Goal: Task Accomplishment & Management: Complete application form

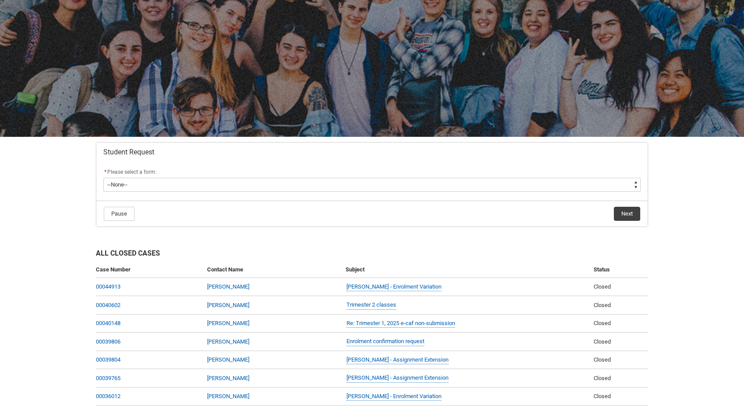
scroll to position [69, 0]
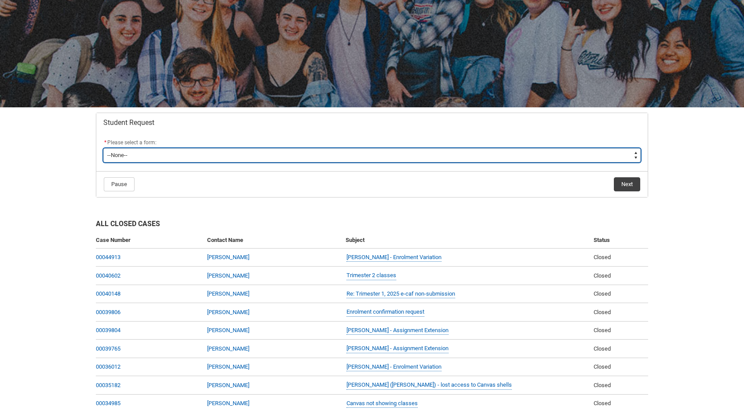
click at [371, 153] on select "--None-- Academic Transcript Application to Appeal Assignment Extension Change …" at bounding box center [372, 155] width 538 height 14
type lightning-select "Assignment_Extension_Choice"
click at [103, 148] on select "--None-- Academic Transcript Application to Appeal Assignment Extension Change …" at bounding box center [372, 155] width 538 height 14
select select "Assignment_Extension_Choice"
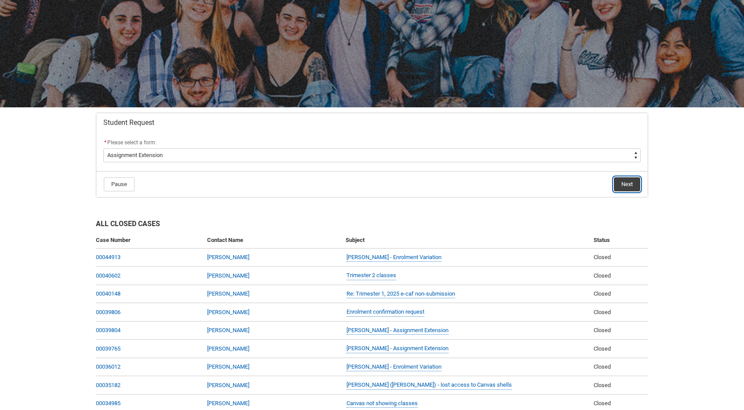
click at [622, 184] on button "Next" at bounding box center [627, 184] width 26 height 14
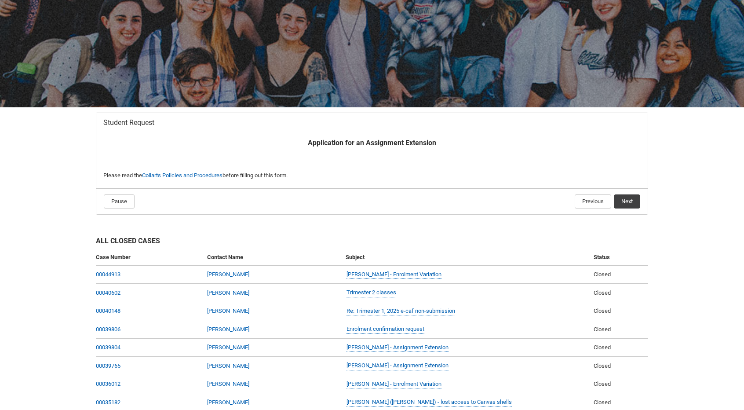
scroll to position [93, 0]
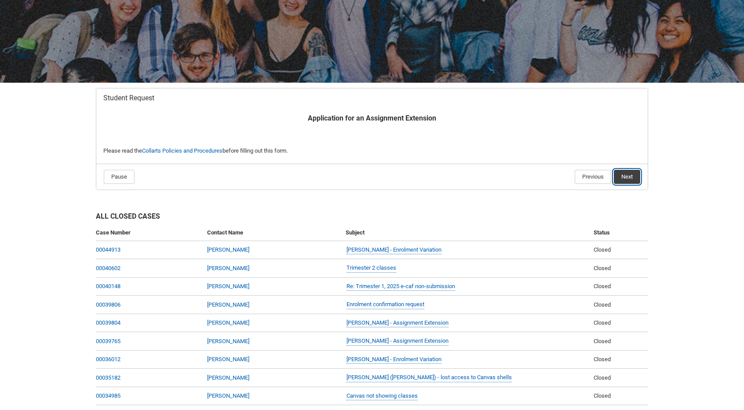
click at [635, 178] on button "Next" at bounding box center [627, 177] width 26 height 14
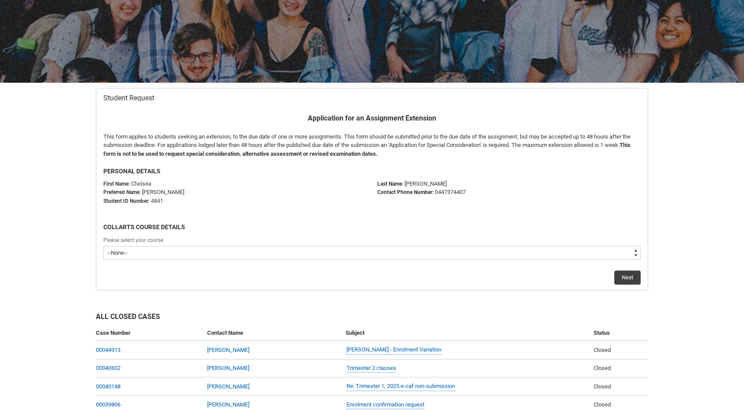
click at [292, 253] on select "--None-- Bachelor of Arts (Interior Design) Diploma of Arts (Interior Design)" at bounding box center [372, 253] width 538 height 14
type lightning-select "recordPicklist_ProgramEnrollment.a0jOZ000003SG6XYAW"
click at [103, 246] on select "--None-- Bachelor of Arts (Interior Design) Diploma of Arts (Interior Design)" at bounding box center [372, 253] width 538 height 14
select select "recordPicklist_ProgramEnrollment.a0jOZ000003SG6XYAW"
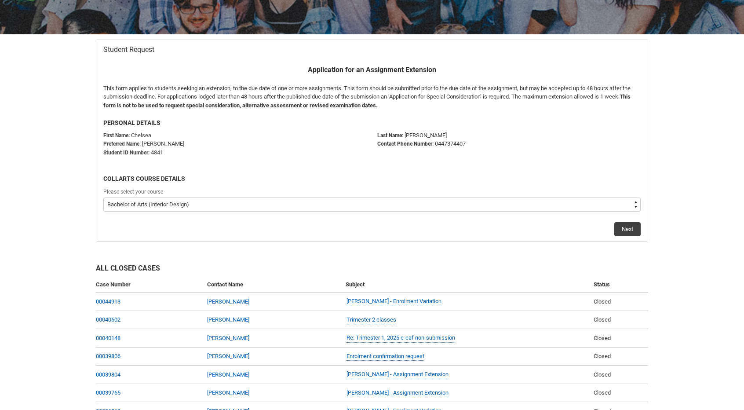
scroll to position [143, 0]
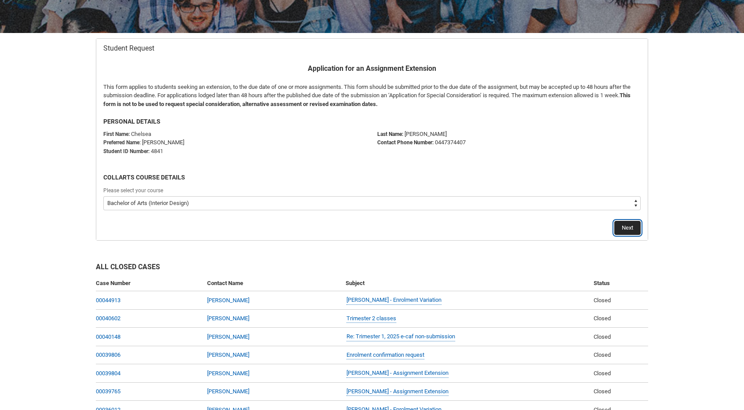
click at [627, 229] on button "Next" at bounding box center [628, 228] width 26 height 14
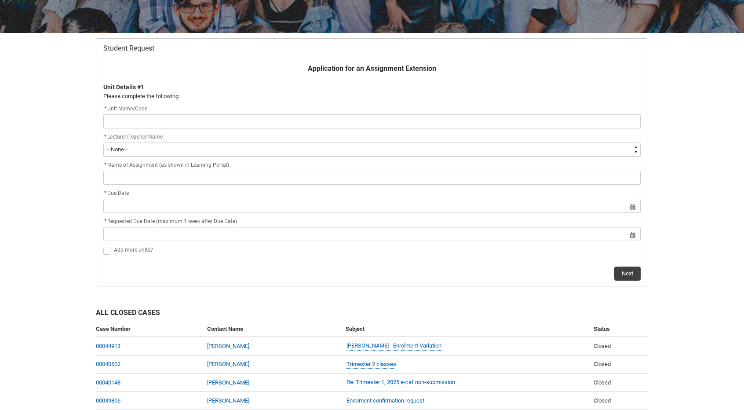
scroll to position [93, 0]
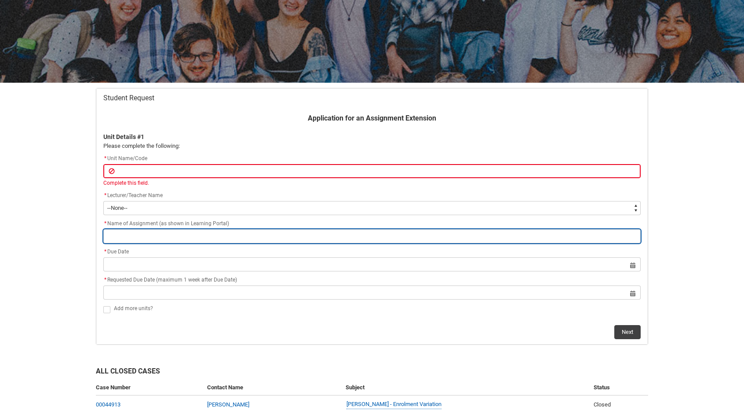
click at [212, 235] on input "Redu_Student_Request flow" at bounding box center [372, 236] width 538 height 14
paste input "Assessment 3: Cultural Installation: Design Concept"
type lightning-primitive-input-simple "Assessment 3: Cultural Installation: Design Concept"
type input "Assessment 3: Cultural Installation: Design Concept"
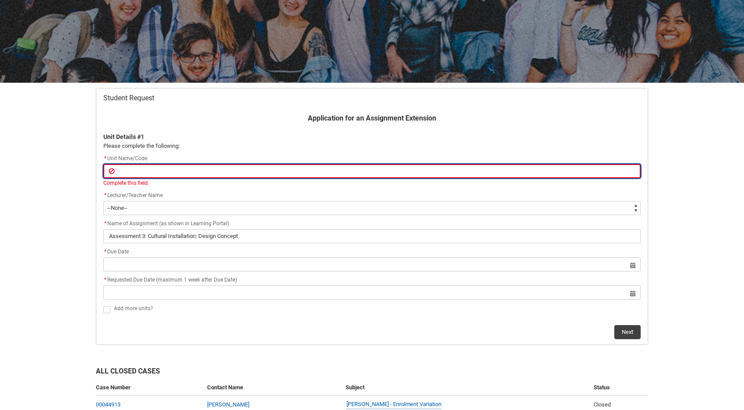
click at [157, 168] on input "Redu_Student_Request flow" at bounding box center [372, 171] width 538 height 14
paste input "IDDT3 Regional Design Culture"
type lightning-primitive-input-simple "IDDT3 Regional Design Culture"
type input "IDDT3 Regional Design Culture"
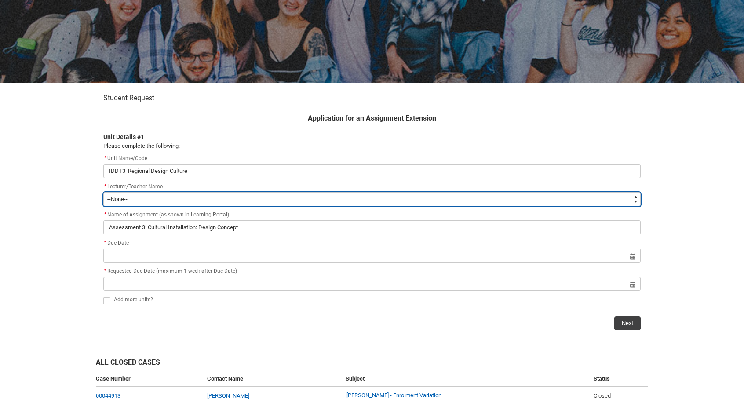
click at [186, 205] on select "--None-- [PERSON_NAME] [PERSON_NAME] [PERSON_NAME] [PERSON_NAME] [PERSON_NAME] …" at bounding box center [372, 199] width 538 height 14
type lightning-select "Faculty_NamefromAtoM.003I700000212EgIAI"
click at [103, 192] on select "--None-- [PERSON_NAME] [PERSON_NAME] [PERSON_NAME] [PERSON_NAME] [PERSON_NAME] …" at bounding box center [372, 199] width 538 height 14
select select "Faculty_NamefromAtoM.003I700000212EgIAI"
click at [145, 196] on select "--None-- [PERSON_NAME] [PERSON_NAME] [PERSON_NAME] [PERSON_NAME] [PERSON_NAME] …" at bounding box center [372, 199] width 538 height 14
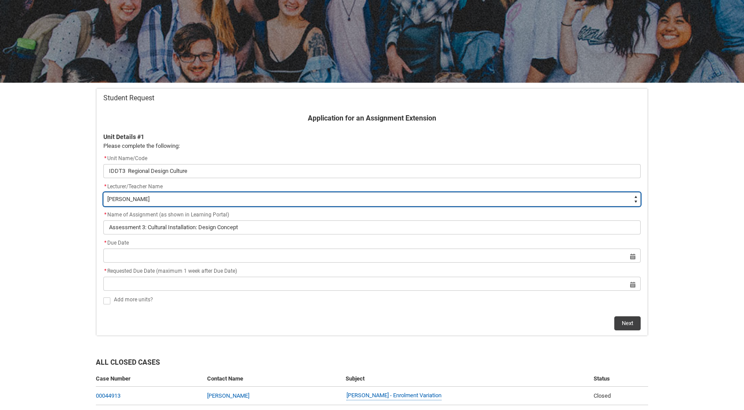
type lightning-select "Faculty_NamefromAtoM.0035g00000e1T3IAAU"
click at [103, 192] on select "--None-- [PERSON_NAME] [PERSON_NAME] [PERSON_NAME] [PERSON_NAME] [PERSON_NAME] …" at bounding box center [372, 199] width 538 height 14
select select "Faculty_NamefromAtoM.0035g00000e1T3IAAU"
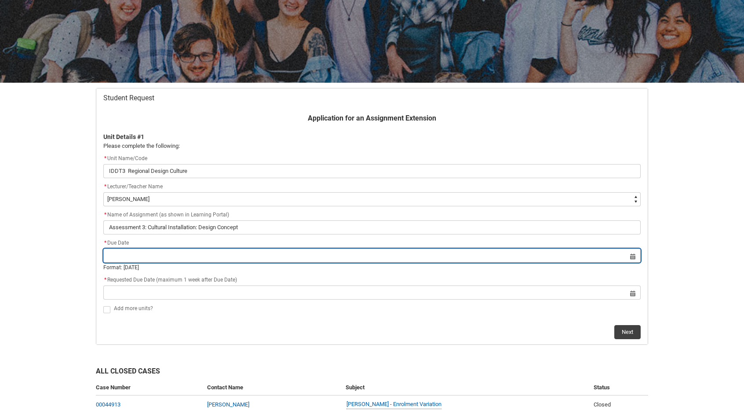
click at [147, 256] on input "Redu_Student_Request flow" at bounding box center [372, 256] width 538 height 14
select select "2025"
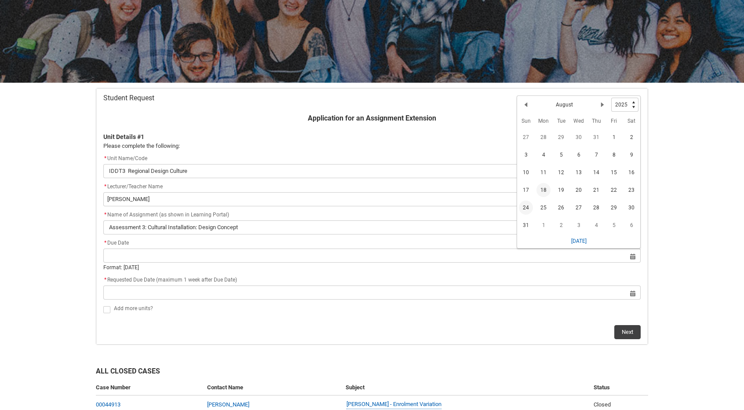
click at [527, 206] on span "24" at bounding box center [526, 208] width 14 height 14
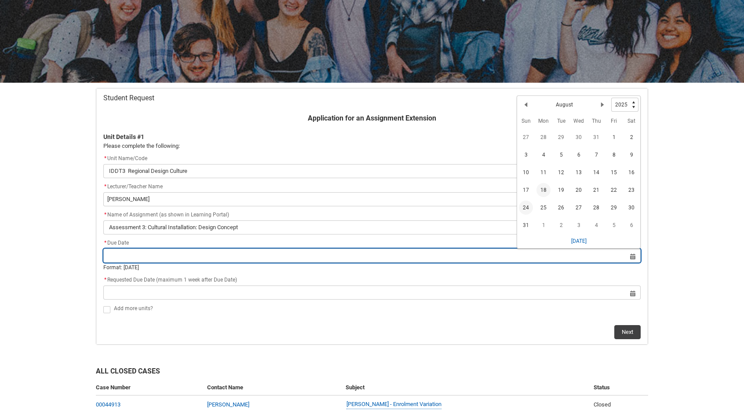
type lightning-datepicker "[DATE]"
type lightning-input "[DATE]"
type input "[DATE]"
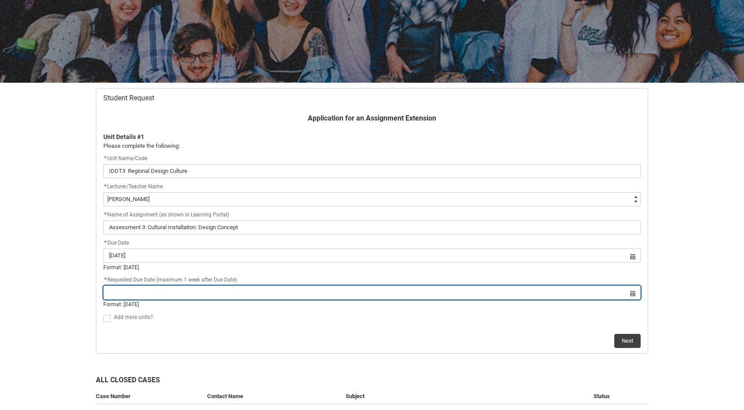
click at [249, 298] on input "Redu_Student_Request flow" at bounding box center [372, 293] width 538 height 14
select select "2025"
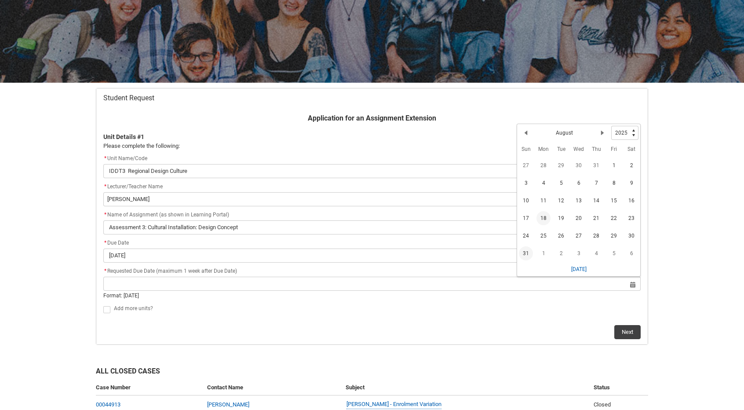
click at [527, 251] on span "31" at bounding box center [526, 253] width 14 height 14
type lightning-datepicker "[DATE]"
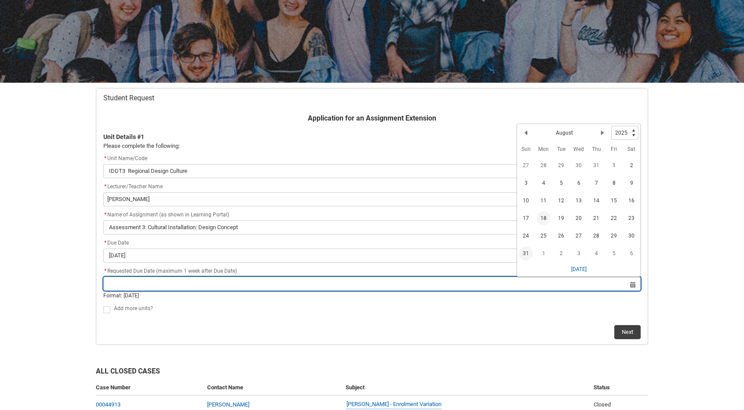
type lightning-input "[DATE]"
type input "[DATE]"
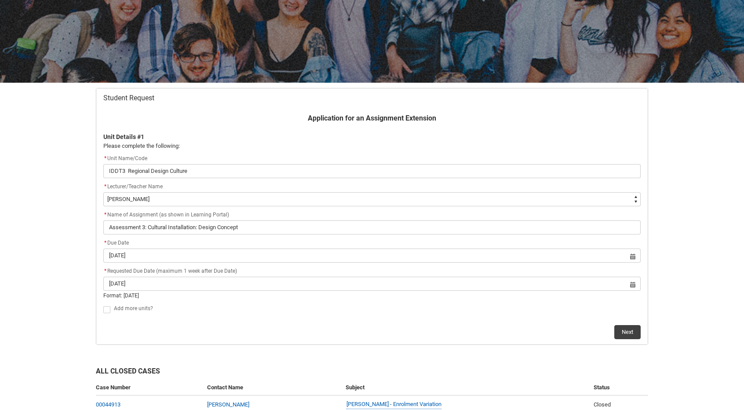
click at [106, 310] on span "Redu_Student_Request flow" at bounding box center [106, 309] width 7 height 7
click at [103, 305] on input "Redu_Student_Request flow" at bounding box center [103, 304] width 0 height 0
type lightning-input "true"
checkbox input "true"
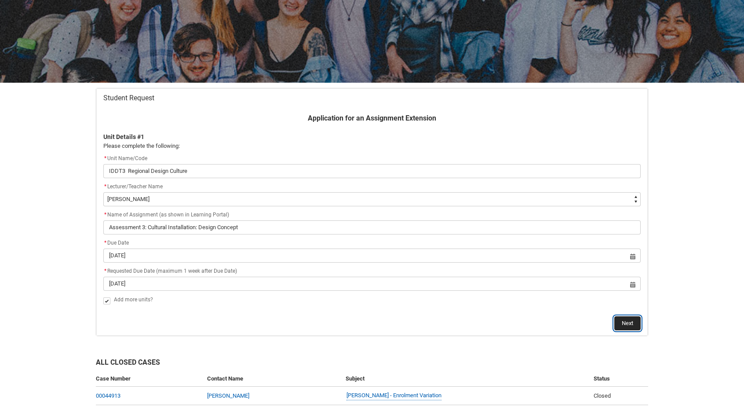
click at [626, 327] on button "Next" at bounding box center [628, 323] width 26 height 14
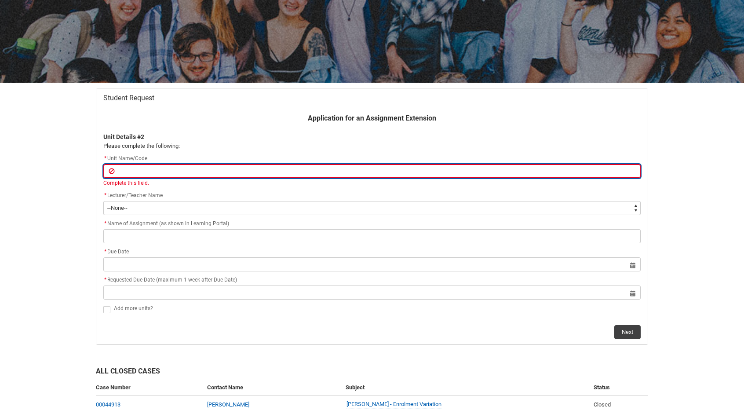
paste input "INDDID2 Digital Drawing"
type lightning-primitive-input-simple "INDDID2 Digital Drawing"
type input "INDDID2 Digital Drawing"
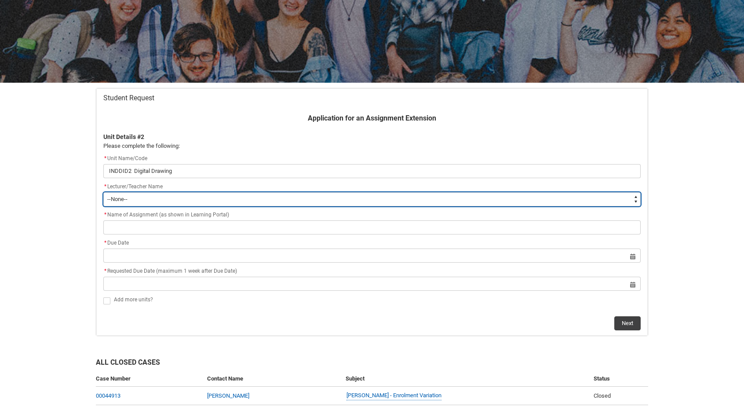
click at [173, 206] on flowruntime-screen-field "* Lecturer/Teacher Name * --None-- [PERSON_NAME] [PERSON_NAME] [PERSON_NAME] [P…" at bounding box center [372, 196] width 548 height 28
type lightning-select "Faculty_NamefromAtoM.003I7000002LrmDIAS"
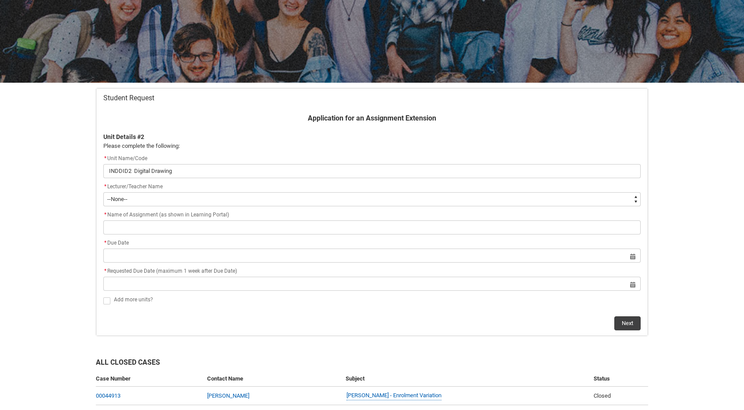
select select "Faculty_NamefromAtoM.003I7000002LrmDIAS"
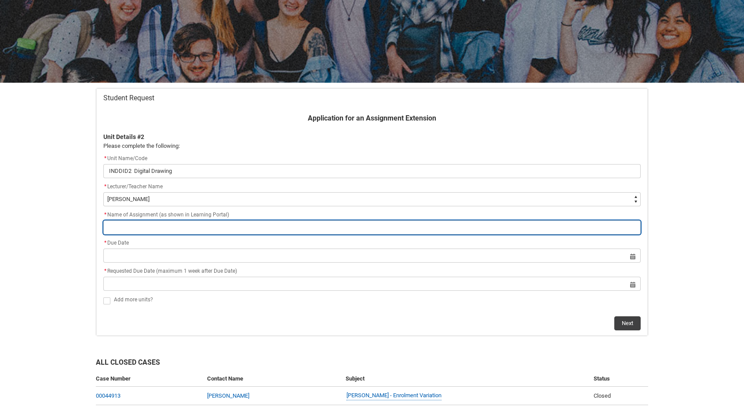
click at [151, 226] on input "Redu_Student_Request flow" at bounding box center [372, 227] width 538 height 14
paste input "Assessment 3: Digital Drawing documentation package (Part 2)"
type lightning-primitive-input-simple "Assessment 3: Digital Drawing documentation package (Part 2)"
type input "Assessment 3: Digital Drawing documentation package (Part 2)"
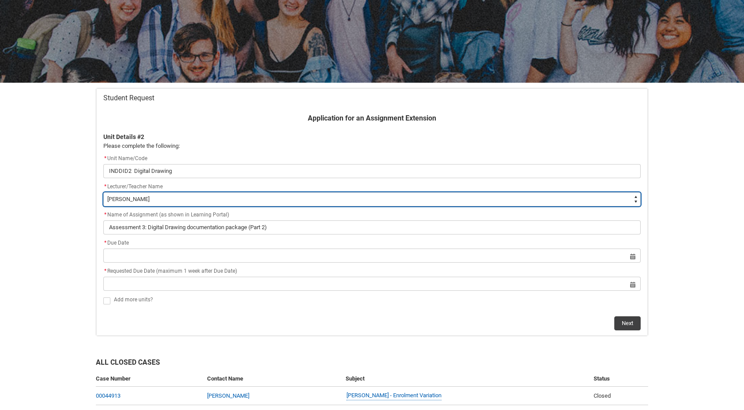
click at [154, 199] on select "--None-- [PERSON_NAME] [PERSON_NAME] [PERSON_NAME] [PERSON_NAME] [PERSON_NAME] …" at bounding box center [372, 199] width 538 height 14
type lightning-select "Faculty_NamefromAtoM.003OZ00000LU8vOYAT"
select select "Faculty_NamefromAtoM.003OZ00000LU8vOYAT"
click at [154, 199] on select "--None-- [PERSON_NAME] [PERSON_NAME] [PERSON_NAME] [PERSON_NAME] [PERSON_NAME] …" at bounding box center [372, 199] width 538 height 14
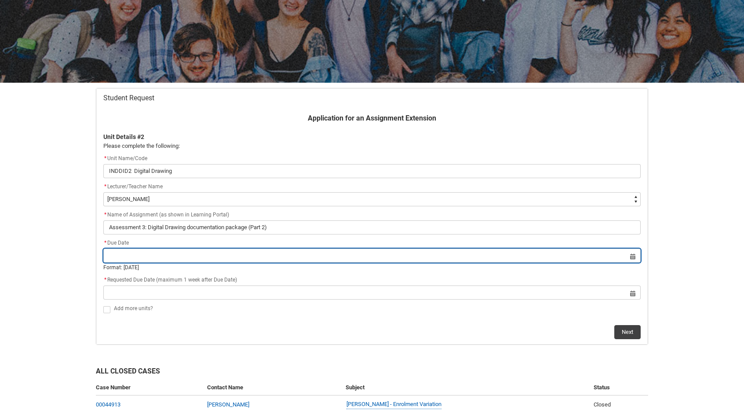
click at [166, 257] on input "Redu_Student_Request flow" at bounding box center [372, 256] width 538 height 14
select select "2025"
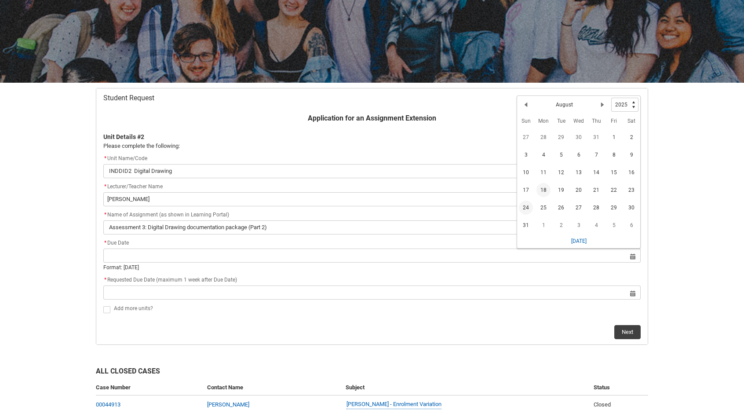
click at [526, 204] on span "24" at bounding box center [526, 208] width 14 height 14
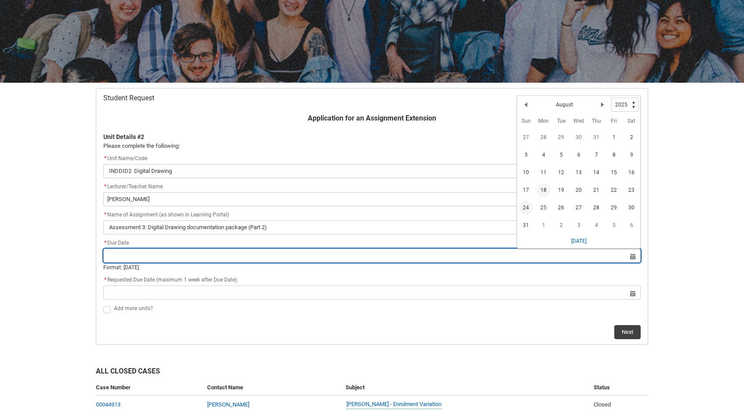
type lightning-datepicker "[DATE]"
type lightning-input "[DATE]"
type input "[DATE]"
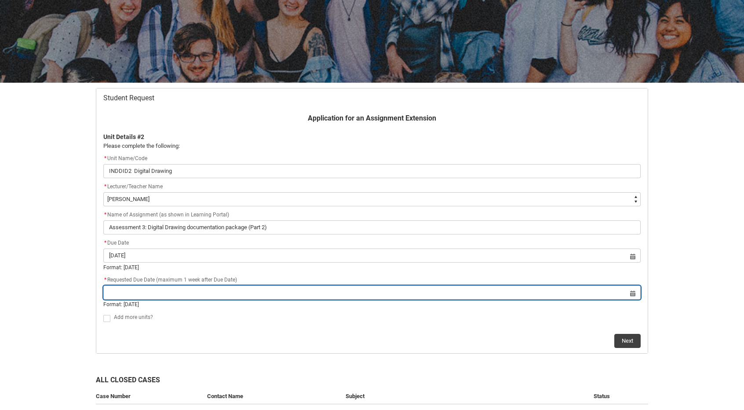
click at [381, 295] on input "Redu_Student_Request flow" at bounding box center [372, 293] width 538 height 14
select select "2025"
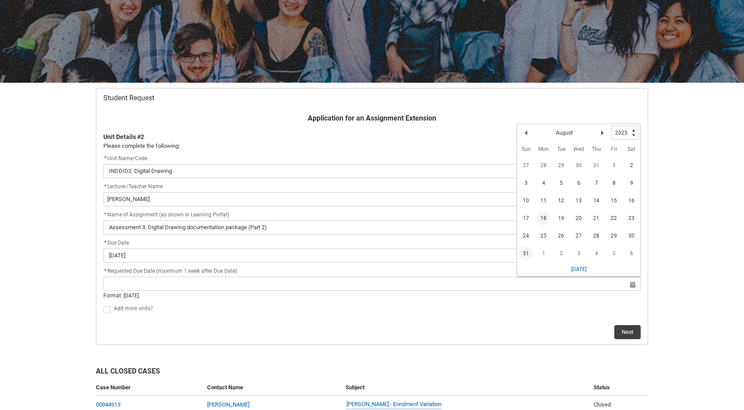
click at [523, 252] on span "31" at bounding box center [526, 253] width 14 height 14
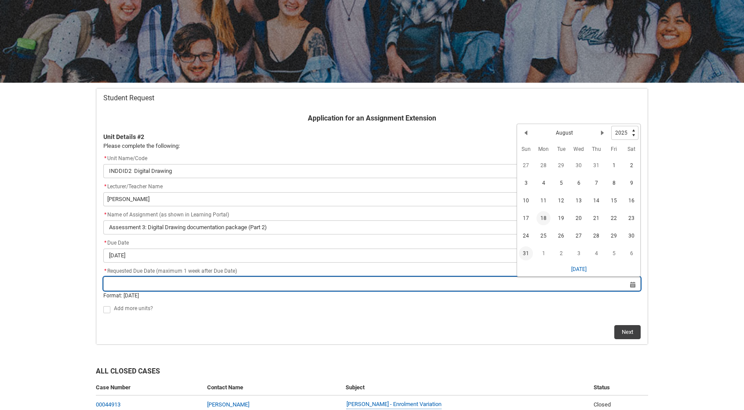
type lightning-datepicker "[DATE]"
type lightning-input "[DATE]"
type input "[DATE]"
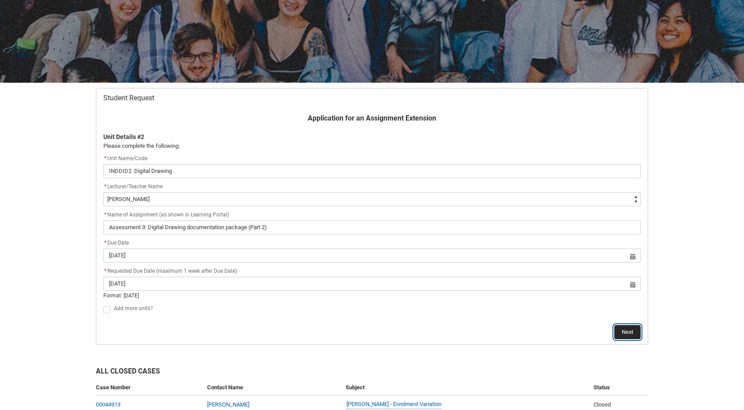
click at [626, 331] on button "Next" at bounding box center [628, 332] width 26 height 14
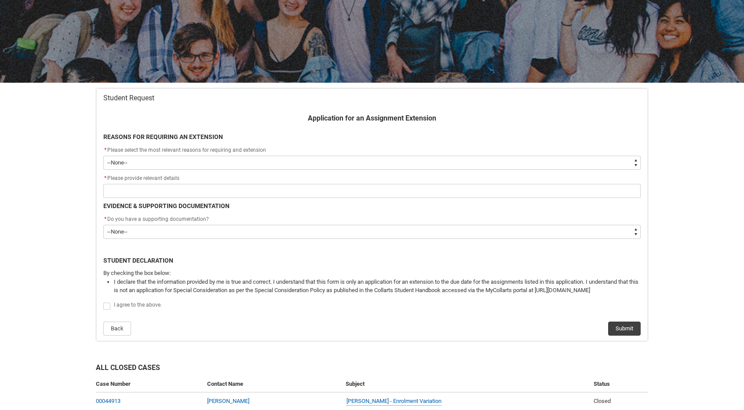
click at [268, 157] on select "--None-- Medical Reasons Work obligations Family obligations Academic Difficult…" at bounding box center [372, 163] width 538 height 14
type lightning-select "choice_AssignmentExtension_Reason_MedicalReasons"
click at [103, 156] on select "--None-- Medical Reasons Work obligations Family obligations Academic Difficult…" at bounding box center [372, 163] width 538 height 14
select select "choice_AssignmentExtension_Reason_MedicalReasons"
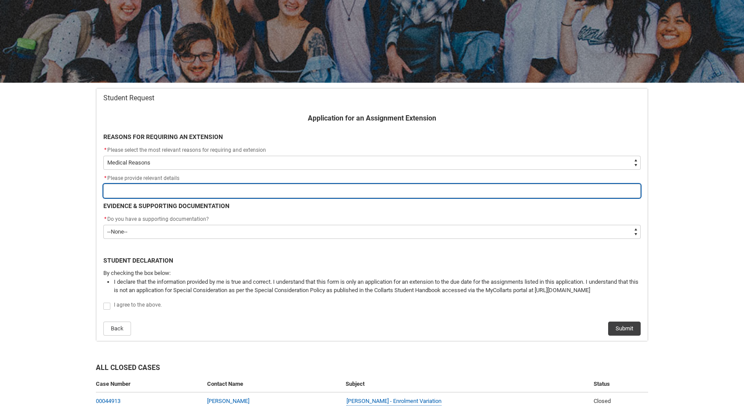
click at [148, 190] on input "Redu_Student_Request flow" at bounding box center [372, 191] width 538 height 14
type lightning-primitive-input-simple "I"
type input "I"
type lightning-primitive-input-simple "I"
type input "I"
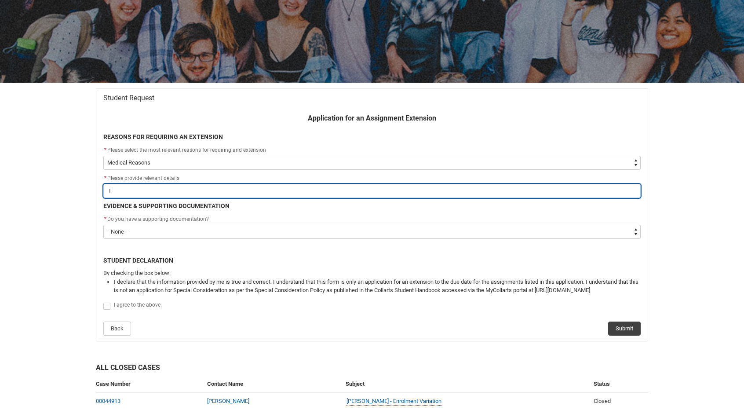
type lightning-primitive-input-simple "I h"
type input "I h"
type lightning-primitive-input-simple "I ha"
type input "I ha"
type lightning-primitive-input-simple "I hav"
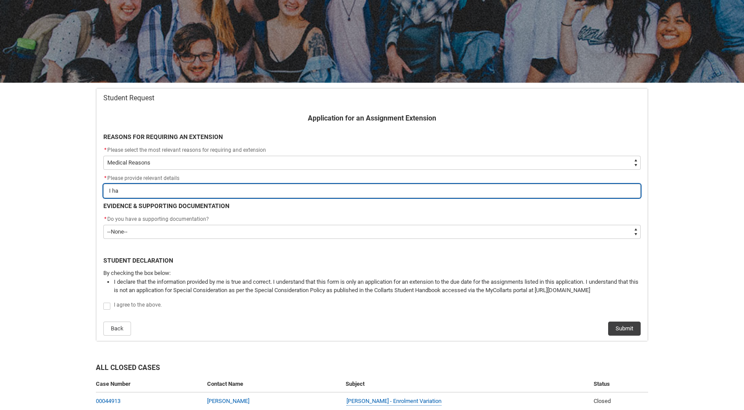
type input "I hav"
type lightning-primitive-input-simple "I have"
type input "I have"
type lightning-primitive-input-simple "I have"
type input "I have"
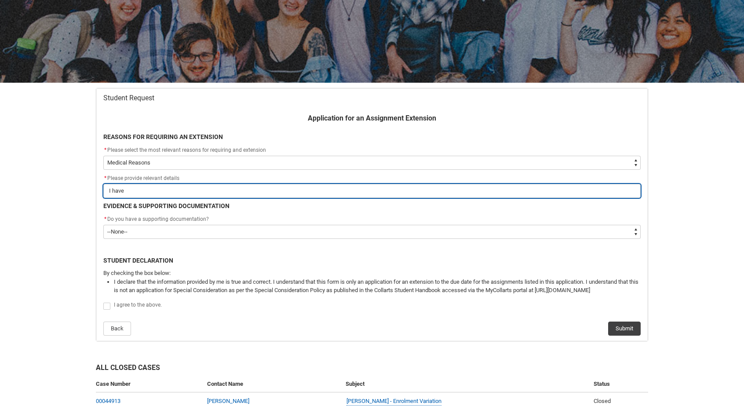
type lightning-primitive-input-simple "I have h"
type input "I have h"
type lightning-primitive-input-simple "I have ha"
type input "I have ha"
type lightning-primitive-input-simple "I have had"
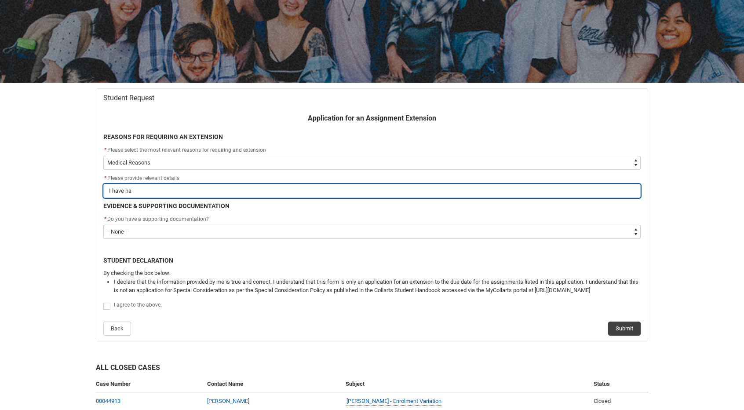
type input "I have had"
type lightning-primitive-input-simple "I have had"
type input "I have had"
type lightning-primitive-input-simple "I have had h"
type input "I have had h"
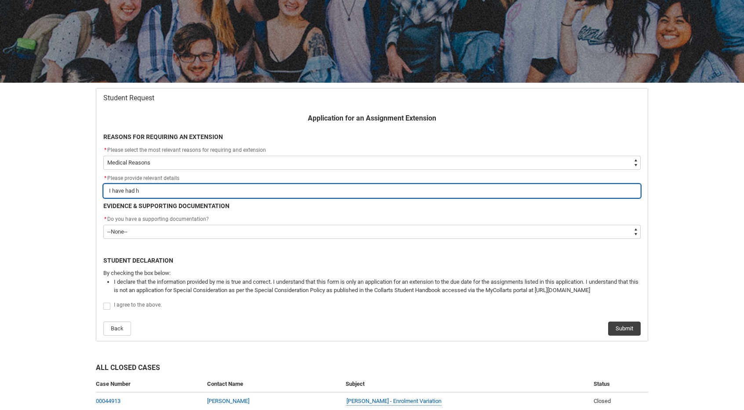
type lightning-primitive-input-simple "I have had he"
type input "I have had he"
type lightning-primitive-input-simple "I have had hea"
type input "I have had hea"
type lightning-primitive-input-simple "I have had heal"
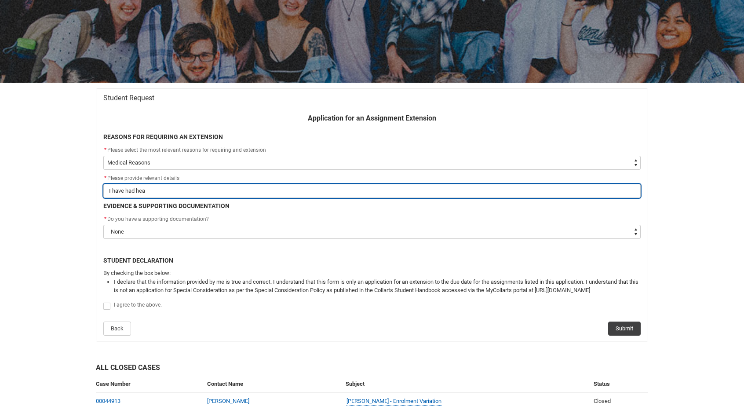
type input "I have had heal"
type lightning-primitive-input-simple "I have had healt"
type input "I have had healt"
type lightning-primitive-input-simple "I have had health"
type input "I have had health"
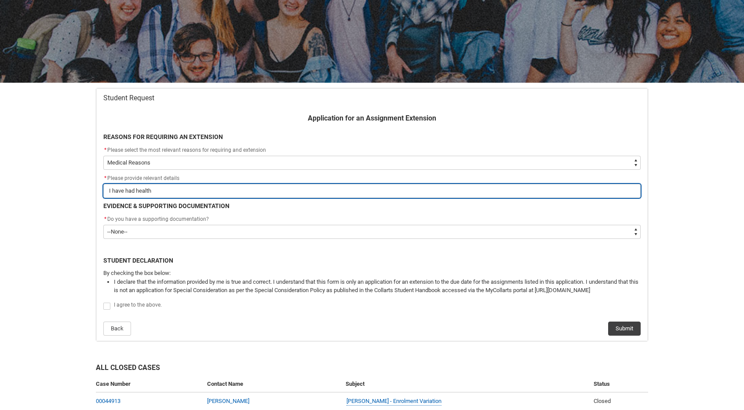
type lightning-primitive-input-simple "I have had health"
type input "I have had health"
type lightning-primitive-input-simple "I have had health a"
type input "I have had health a"
type lightning-primitive-input-simple "I have had health an"
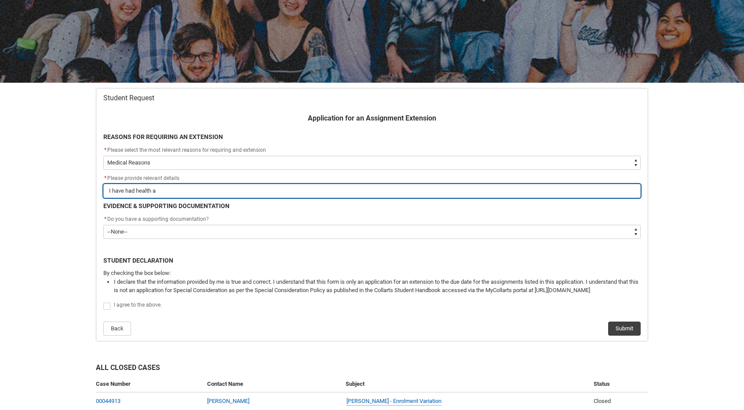
type input "I have had health an"
type lightning-primitive-input-simple "I have had health and"
type input "I have had health and"
type lightning-primitive-input-simple "I have had health and"
type input "I have had health and"
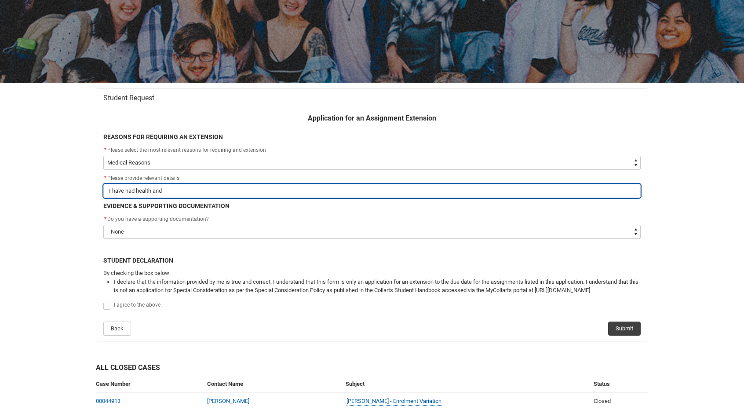
type lightning-primitive-input-simple "I have had health and f"
type input "I have had health and f"
type lightning-primitive-input-simple "I have had health and fa"
type input "I have had health and fa"
type lightning-primitive-input-simple "I have had health and fam"
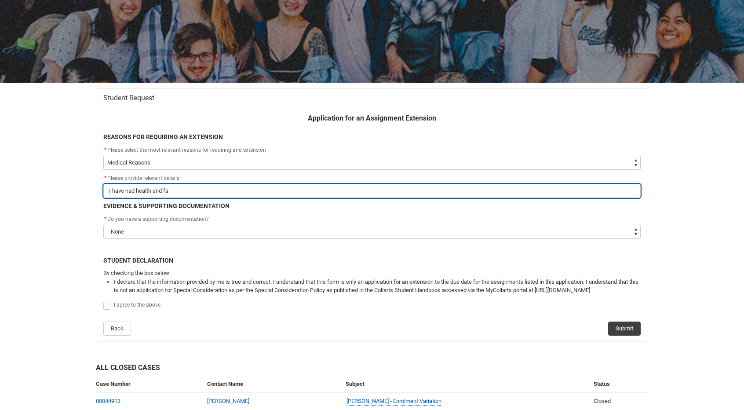
type input "I have had health and fam"
type lightning-primitive-input-simple "I have had health and fami"
type input "I have had health and fami"
type lightning-primitive-input-simple "I have had health and famil"
type input "I have had health and famil"
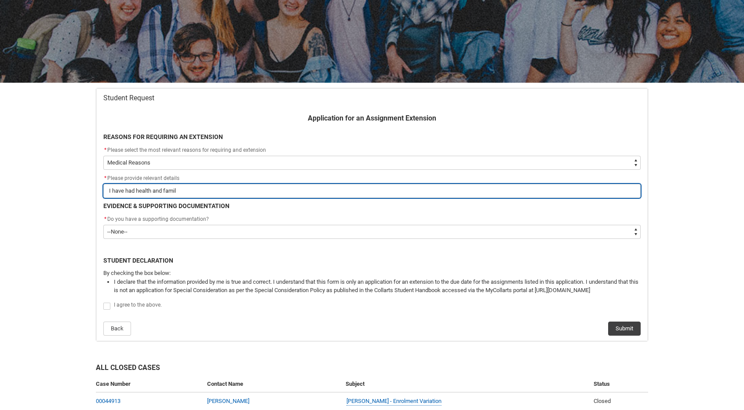
type lightning-primitive-input-simple "I have had health and family"
type input "I have had health and family"
type lightning-primitive-input-simple "I have had health and family"
type input "I have had health and family"
type lightning-primitive-input-simple "I have had health and family i"
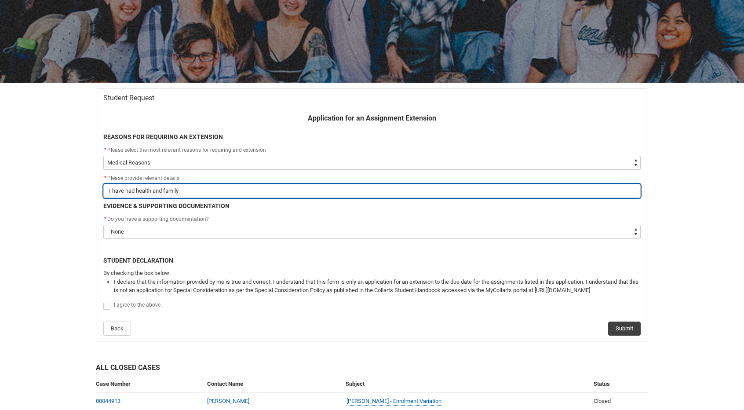
type input "I have had health and family i"
type lightning-primitive-input-simple "I have had health and family is"
type input "I have had health and family is"
type lightning-primitive-input-simple "I have had health and family iss"
type input "I have had health and family iss"
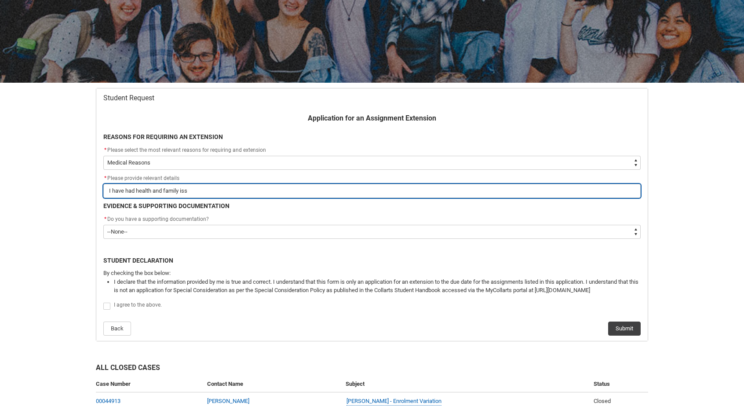
type lightning-primitive-input-simple "I have had health and family issu"
type input "I have had health and family issu"
type lightning-primitive-input-simple "I have had health and family issue"
type input "I have had health and family issue"
type lightning-primitive-input-simple "I have had health and family issues"
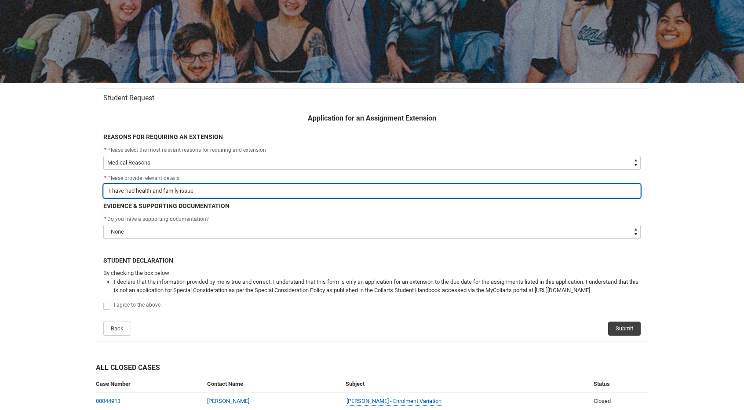
type input "I have had health and family issues"
type lightning-primitive-input-simple "I have had health and family issues"
type input "I have had health and family issues"
type lightning-primitive-input-simple "I have had health and family issues w"
type input "I have had health and family issues w"
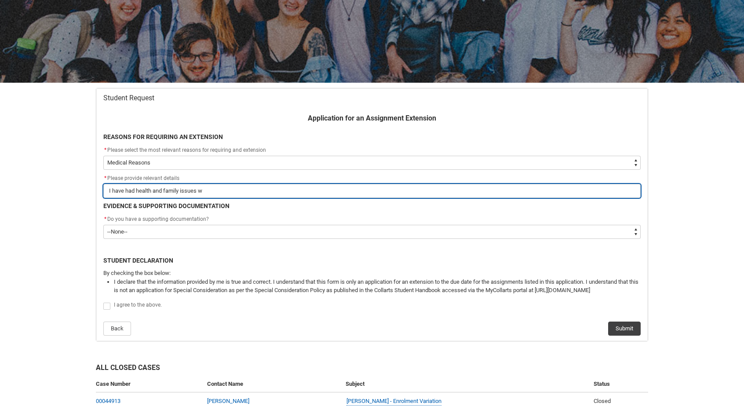
type lightning-primitive-input-simple "I have had health and family issues wh"
type input "I have had health and family issues wh"
type lightning-primitive-input-simple "I have had health and family issues whi"
type input "I have had health and family issues whi"
type lightning-primitive-input-simple "I have had health and family issues whic"
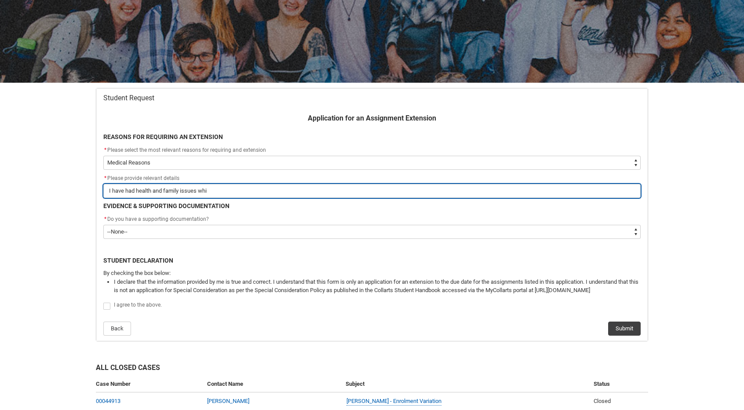
type input "I have had health and family issues whic"
type lightning-primitive-input-simple "I have had health and family issues which"
type input "I have had health and family issues which"
type lightning-primitive-input-simple "I have had health and family issues which"
type input "I have had health and family issues which"
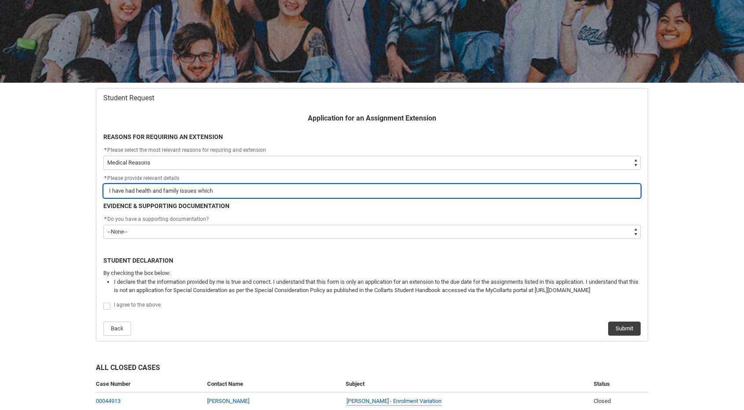
type lightning-primitive-input-simple "I have had health and family issues which h"
type input "I have had health and family issues which h"
type lightning-primitive-input-simple "I have had health and family issues which ha"
type input "I have had health and family issues which ha"
type lightning-primitive-input-simple "I have had health and family issues which hav"
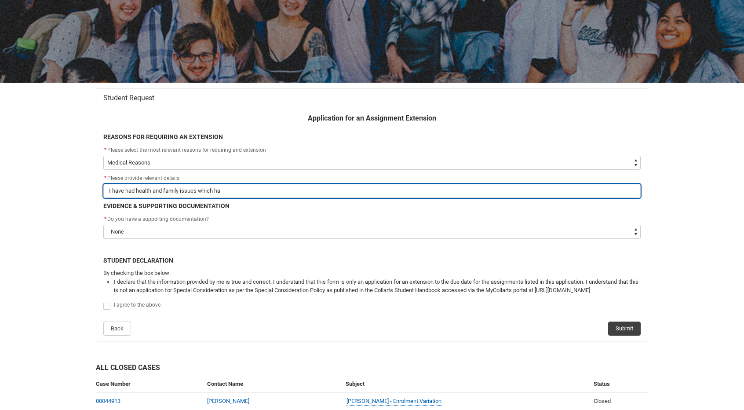
type input "I have had health and family issues which hav"
type lightning-primitive-input-simple "I have had health and family issues which have"
type input "I have had health and family issues which have"
type lightning-primitive-input-simple "I have had health and family issues which have"
type input "I have had health and family issues which have"
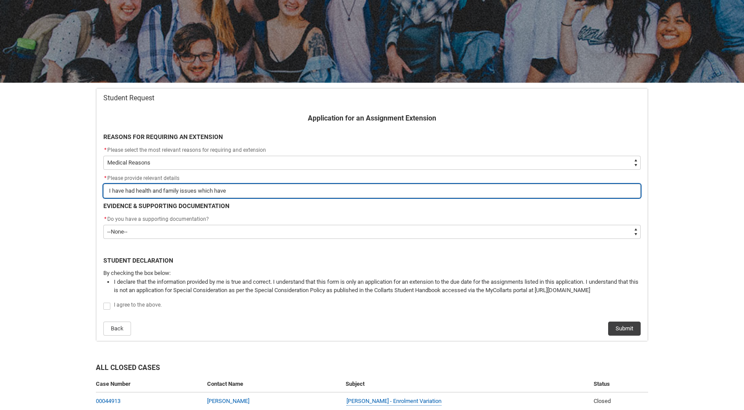
type lightning-primitive-input-simple "I have had health and family issues which have p"
type input "I have had health and family issues which have p"
type lightning-primitive-input-simple "I have had health and family issues which have pr"
type input "I have had health and family issues which have pr"
type lightning-primitive-input-simple "I have had health and family issues which have pre"
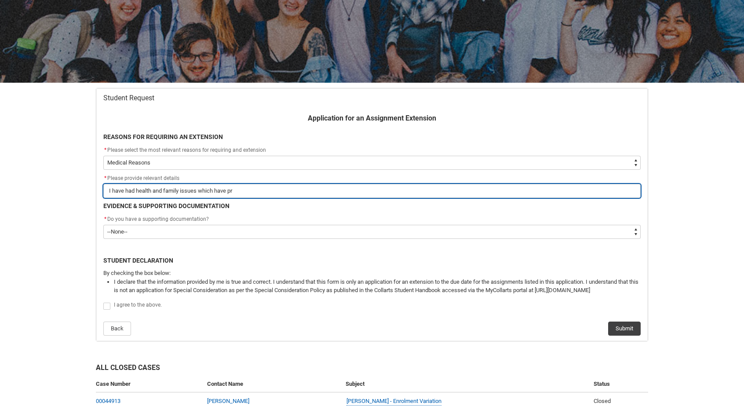
type input "I have had health and family issues which have pre"
type lightning-primitive-input-simple "I have had health and family issues which have prev"
type input "I have had health and family issues which have prev"
type lightning-primitive-input-simple "I have had health and family issues which have preve"
type input "I have had health and family issues which have preve"
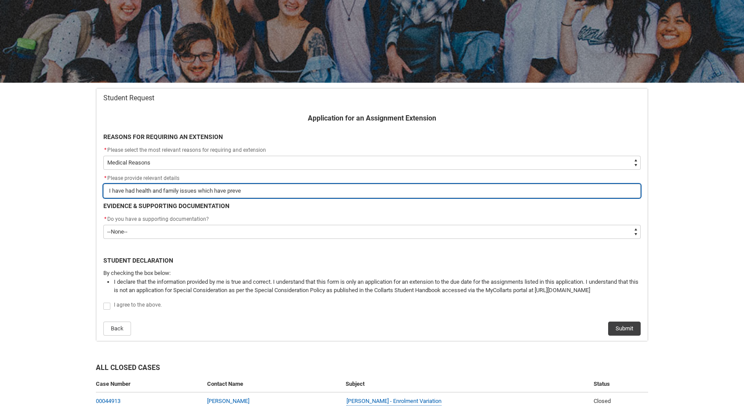
type lightning-primitive-input-simple "I have had health and family issues which have preven"
type input "I have had health and family issues which have preven"
type lightning-primitive-input-simple "I have had health and family issues which have prevent"
type input "I have had health and family issues which have prevent"
type lightning-primitive-input-simple "I have had health and family issues which have prevente"
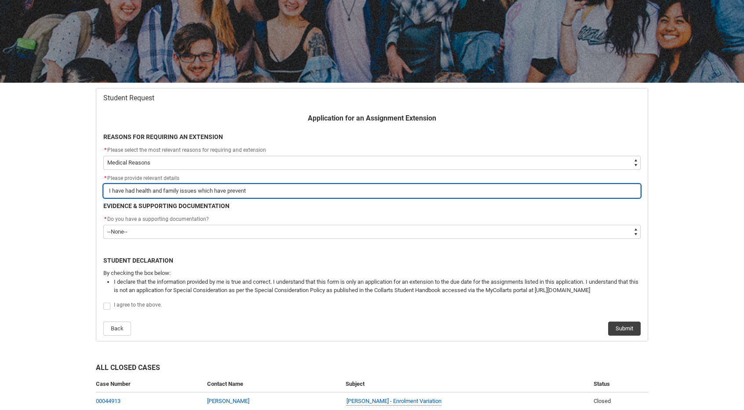
type input "I have had health and family issues which have prevente"
type lightning-primitive-input-simple "I have had health and family issues which have prevented"
type input "I have had health and family issues which have prevented"
type lightning-primitive-input-simple "I have had health and family issues which have prevented"
type input "I have had health and family issues which have prevented"
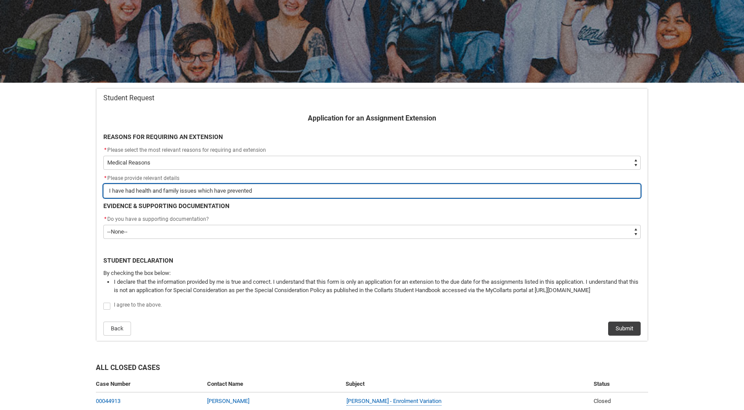
type lightning-primitive-input-simple "I have had health and family issues which have prevented m"
type input "I have had health and family issues which have prevented m"
type lightning-primitive-input-simple "I have had health and family issues which have prevented me"
type input "I have had health and family issues which have prevented me"
type lightning-primitive-input-simple "I have had health and family issues which have prevented me"
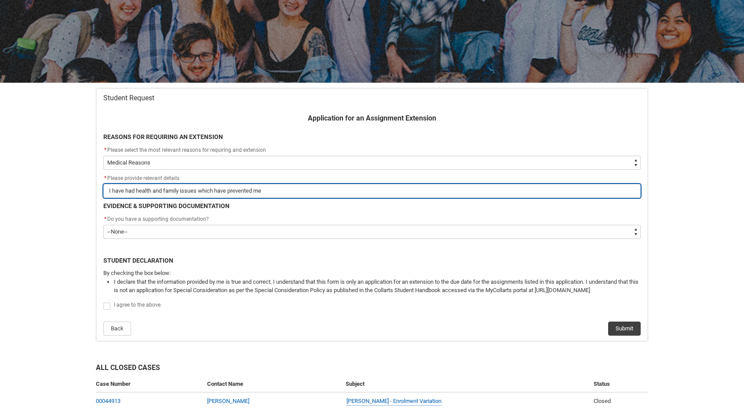
type input "I have had health and family issues which have prevented me"
type lightning-primitive-input-simple "I have had health and family issues which have prevented me g"
type input "I have had health and family issues which have prevented me g"
type lightning-primitive-input-simple "I have had health and family issues which have prevented me ge"
type input "I have had health and family issues which have prevented me ge"
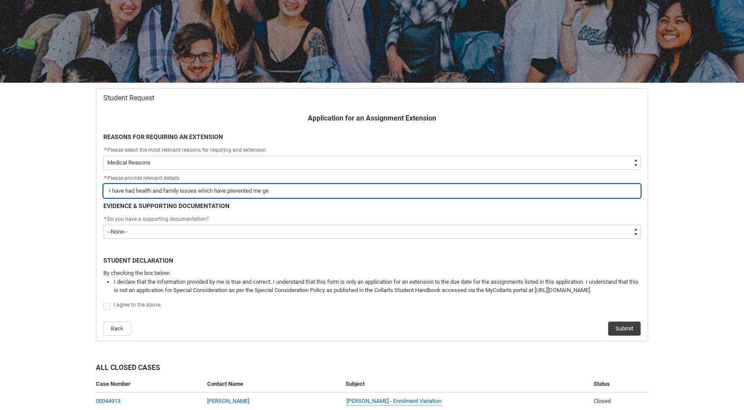
type lightning-primitive-input-simple "I have had health and family issues which have prevented me get"
type input "I have had health and family issues which have prevented me get"
type lightning-primitive-input-simple "I have had health and family issues which have prevented me gett"
type input "I have had health and family issues which have prevented me gett"
type lightning-primitive-input-simple "I have had health and family issues which have prevented me getti"
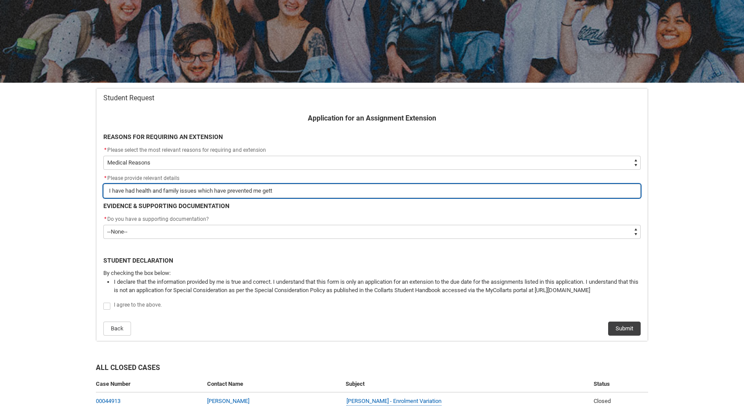
type input "I have had health and family issues which have prevented me getti"
type lightning-primitive-input-simple "I have had health and family issues which have prevented me gettin"
type input "I have had health and family issues which have prevented me gettin"
type lightning-primitive-input-simple "I have had health and family issues which have prevented me getting"
type input "I have had health and family issues which have prevented me getting"
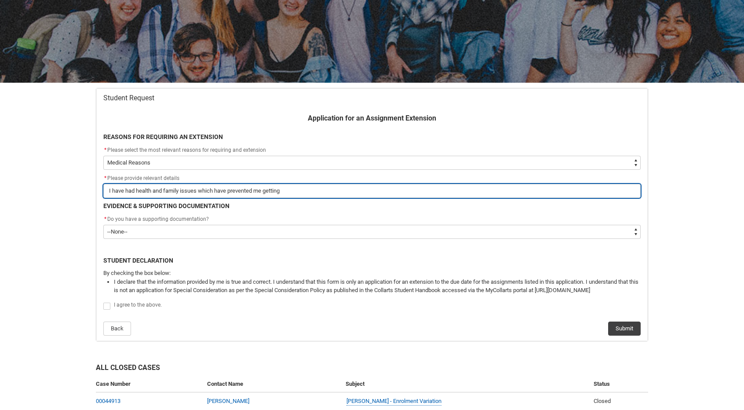
type lightning-primitive-input-simple "I have had health and family issues which have prevented me getting"
type input "I have had health and family issues which have prevented me getting"
type lightning-primitive-input-simple "I have had health and family issues which have prevented me getting w"
type input "I have had health and family issues which have prevented me getting w"
type lightning-primitive-input-simple "I have had health and family issues which have prevented me getting wo"
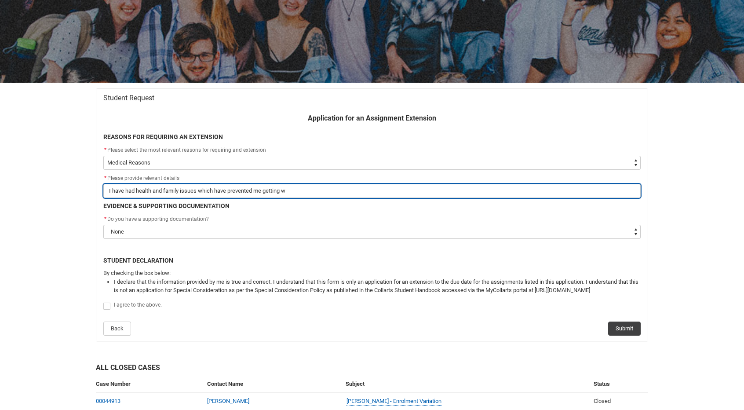
type input "I have had health and family issues which have prevented me getting wo"
type lightning-primitive-input-simple "I have had health and family issues which have prevented me getting wor"
type input "I have had health and family issues which have prevented me getting wor"
type lightning-primitive-input-simple "I have had health and family issues which have prevented me getting wo"
type input "I have had health and family issues which have prevented me getting wo"
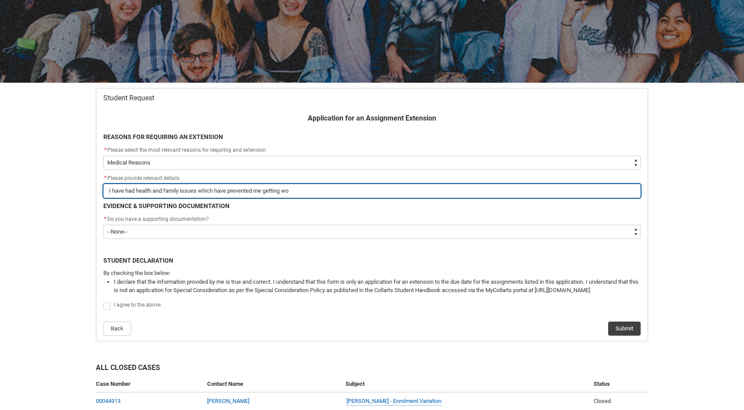
type lightning-primitive-input-simple "I have had health and family issues which have prevented me getting w"
type input "I have had health and family issues which have prevented me getting w"
type lightning-primitive-input-simple "I have had health and family issues which have prevented me getting wo"
type input "I have had health and family issues which have prevented me getting wo"
type lightning-primitive-input-simple "I have had health and family issues which have prevented me getting wor"
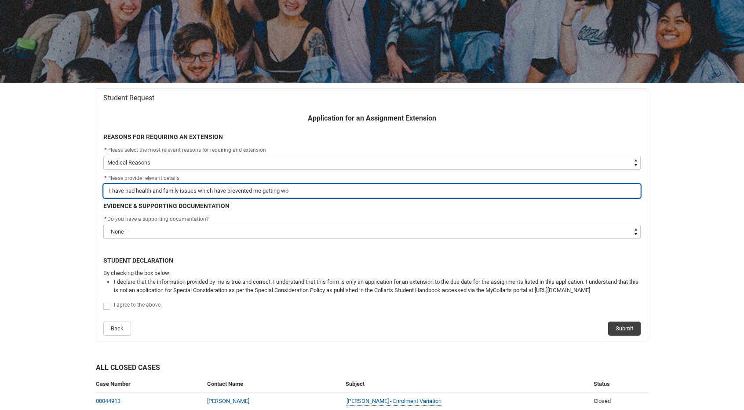
type input "I have had health and family issues which have prevented me getting wor"
type lightning-primitive-input-simple "I have had health and family issues which have prevented me getting work"
type input "I have had health and family issues which have prevented me getting work"
type lightning-primitive-input-simple "I have had health and family issues which have prevented me getting work"
type input "I have had health and family issues which have prevented me getting work"
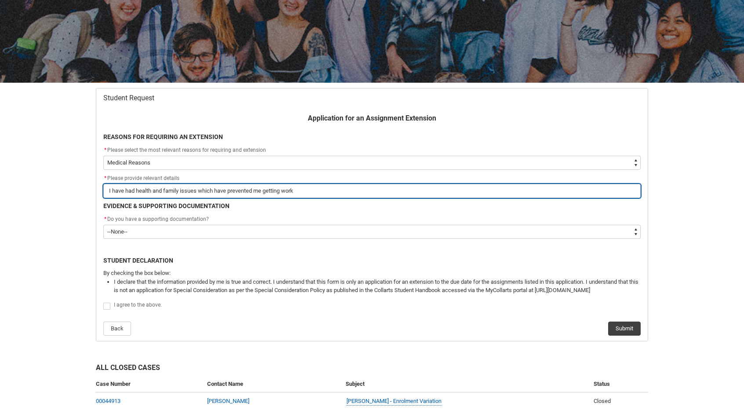
type lightning-primitive-input-simple "I have had health and family issues which have prevented me getting work c"
type input "I have had health and family issues which have prevented me getting work c"
type lightning-primitive-input-simple "I have had health and family issues which have prevented me getting work co"
type input "I have had health and family issues which have prevented me getting work co"
type lightning-primitive-input-simple "I have had health and family issues which have prevented me getting work com"
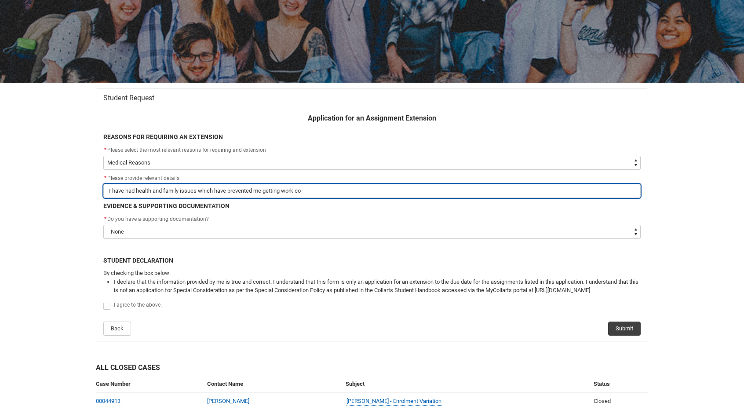
type input "I have had health and family issues which have prevented me getting work com"
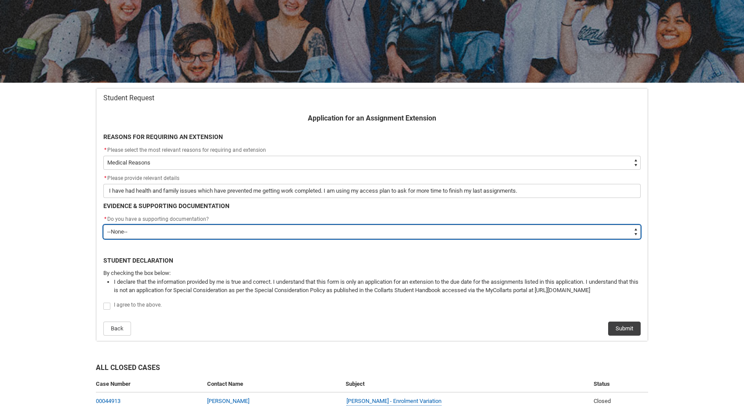
click at [139, 231] on select "--None-- Yes No" at bounding box center [372, 232] width 538 height 14
click at [103, 225] on select "--None-- Yes No" at bounding box center [372, 232] width 538 height 14
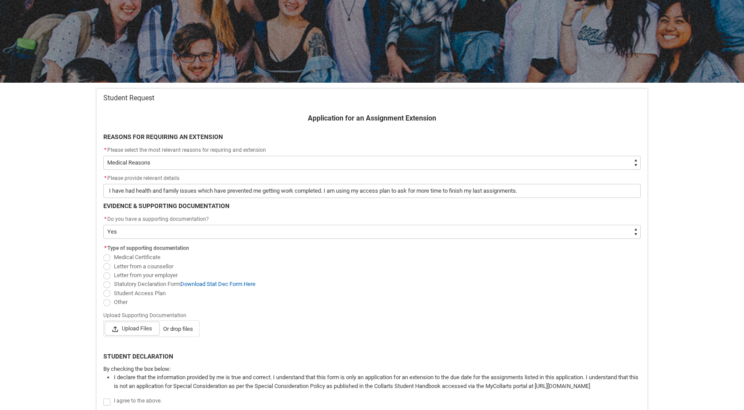
click at [108, 293] on span "Redu_Student_Request flow" at bounding box center [106, 293] width 7 height 7
click at [103, 289] on input "Student Access Plan" at bounding box center [103, 288] width 0 height 0
click at [138, 330] on span "Upload Files" at bounding box center [132, 329] width 55 height 14
click at [105, 322] on input "Upload Files Or drop files" at bounding box center [104, 321] width 0 height 0
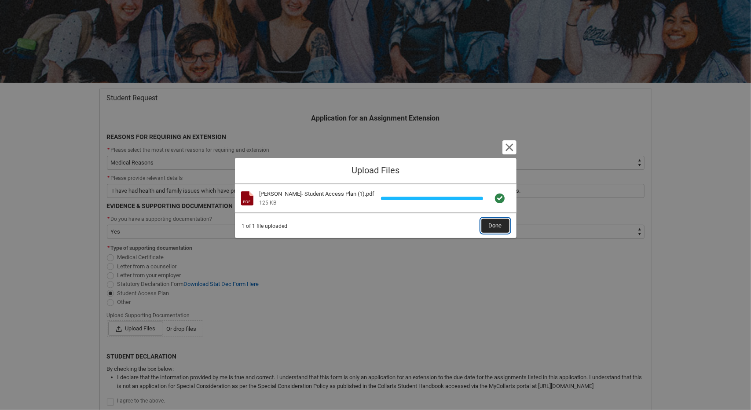
click at [502, 226] on span "Done" at bounding box center [495, 225] width 13 height 13
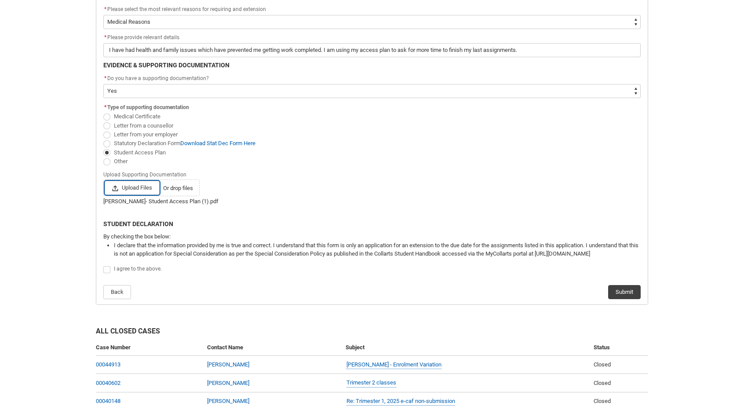
scroll to position [235, 0]
click at [106, 266] on span "Redu_Student_Request flow" at bounding box center [106, 268] width 7 height 7
click at [103, 264] on input "Redu_Student_Request flow" at bounding box center [103, 264] width 0 height 0
click at [633, 287] on button "Submit" at bounding box center [624, 291] width 33 height 14
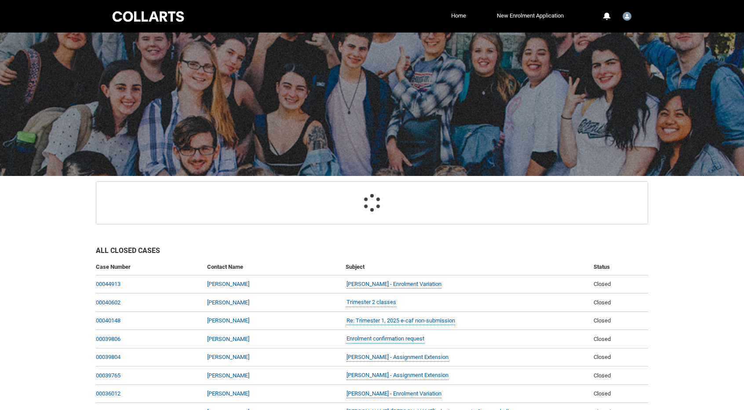
scroll to position [93, 0]
